Goal: Information Seeking & Learning: Learn about a topic

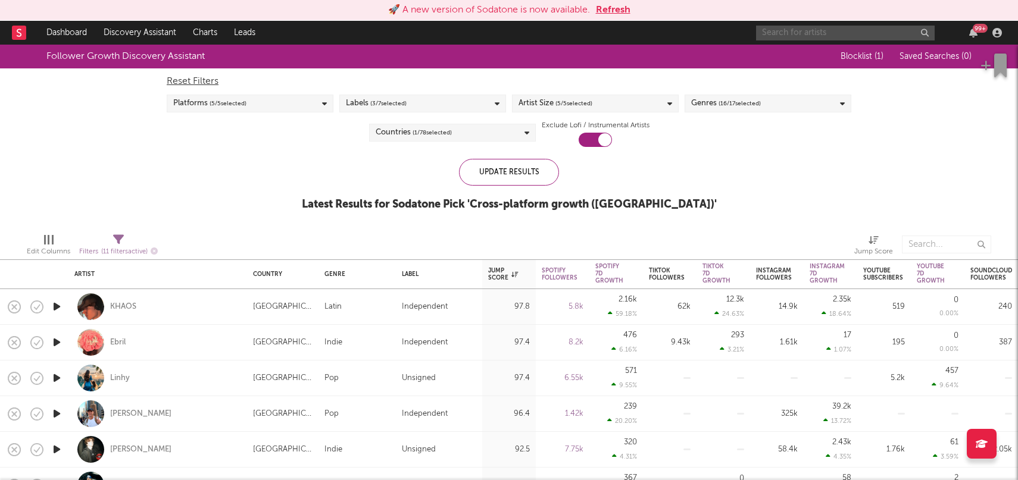
click at [802, 28] on input "text" at bounding box center [845, 33] width 179 height 15
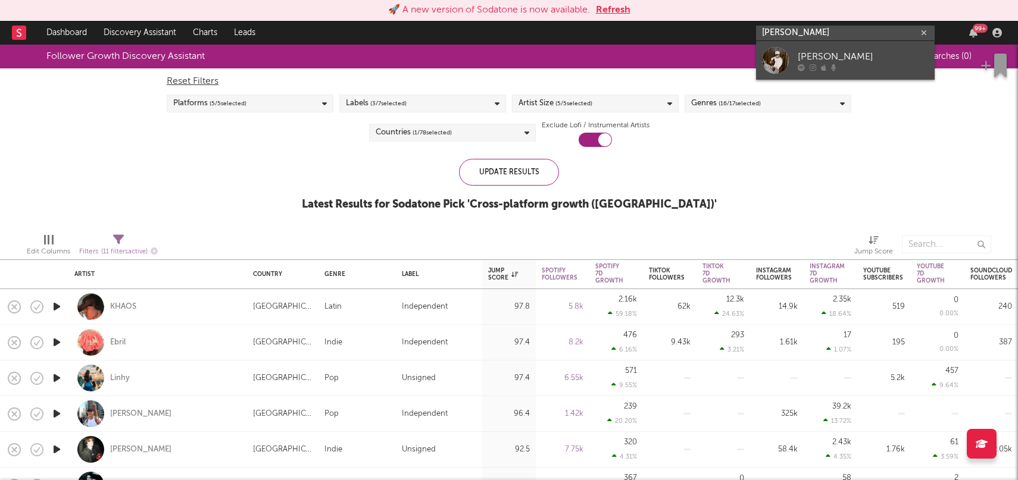
type input "[PERSON_NAME]"
click at [813, 52] on div "[PERSON_NAME]" at bounding box center [863, 56] width 131 height 14
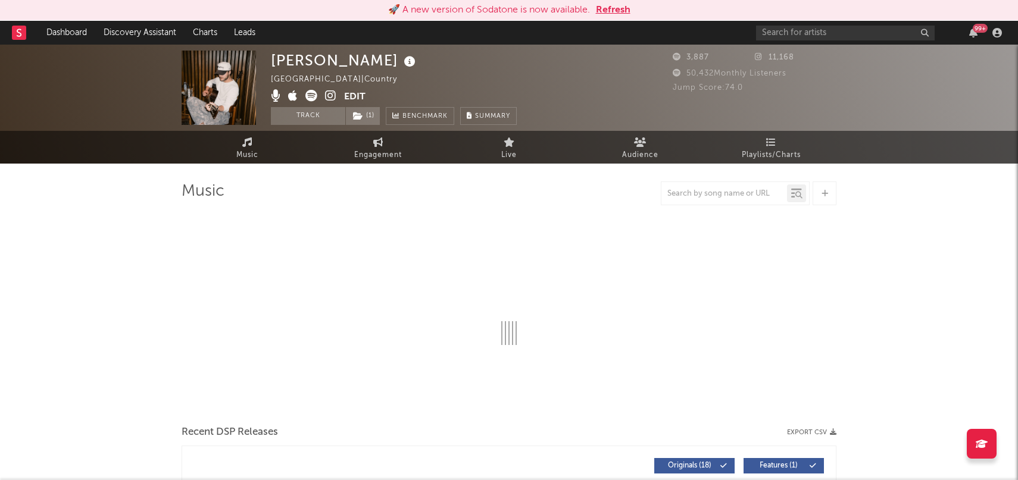
select select "6m"
